Goal: Information Seeking & Learning: Learn about a topic

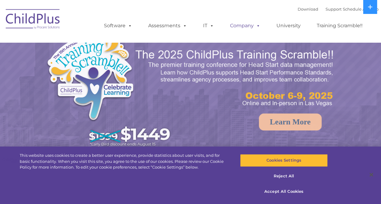
select select "MEDIUM"
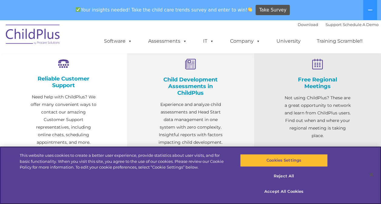
scroll to position [236, 0]
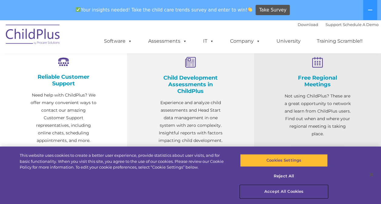
click at [294, 189] on button "Accept All Cookies" at bounding box center [284, 192] width 88 height 13
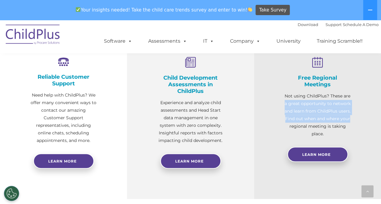
drag, startPoint x: 381, startPoint y: 90, endPoint x: 381, endPoint y: 117, distance: 26.4
click at [381, 117] on div "Free Regional Meetings Not using ChildPlus? These are a great opportunity to ne…" at bounding box center [317, 110] width 127 height 179
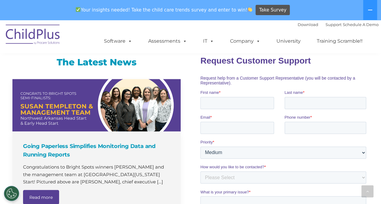
scroll to position [365, 0]
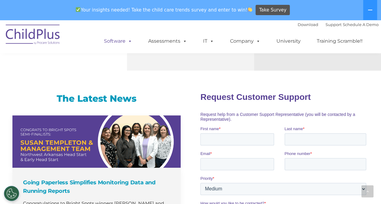
click at [122, 39] on link "Software" at bounding box center [118, 41] width 40 height 12
